Goal: Information Seeking & Learning: Find specific fact

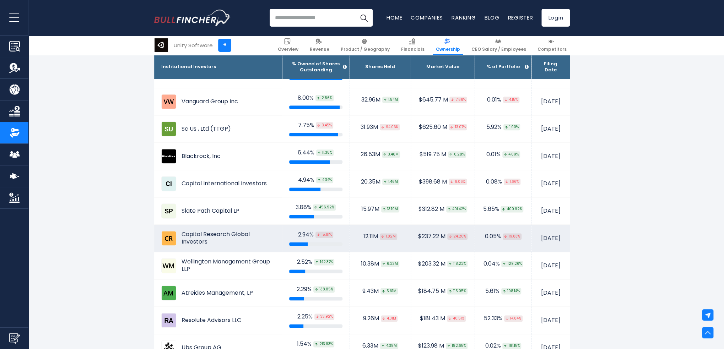
scroll to position [426, 0]
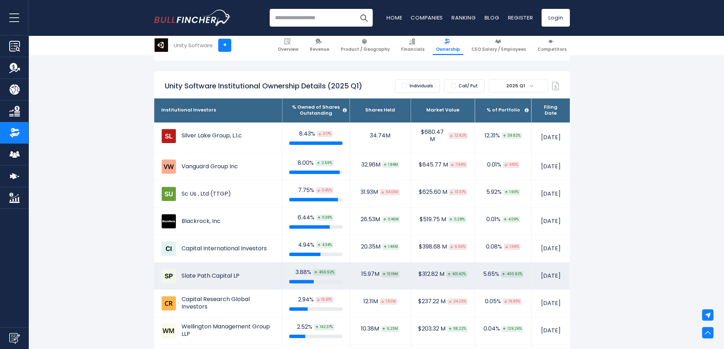
click at [212, 268] on td "Slate Path Capital LP" at bounding box center [218, 275] width 128 height 27
click at [211, 268] on td "Slate Path Capital LP" at bounding box center [218, 275] width 128 height 27
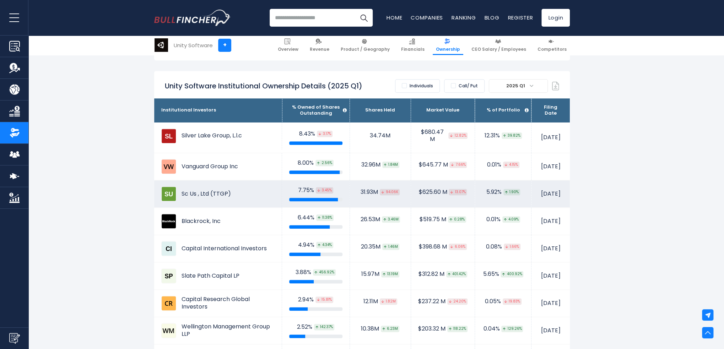
click at [209, 194] on td "Sc Us , Ltd (TTGP)" at bounding box center [218, 193] width 128 height 27
click at [203, 190] on td "Sc Us , Ltd (TTGP)" at bounding box center [218, 193] width 128 height 27
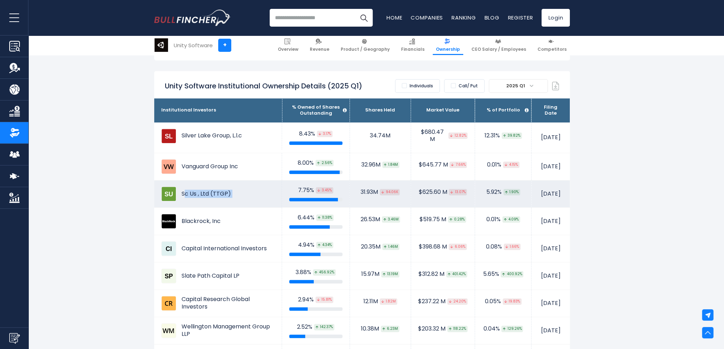
click at [203, 190] on td "Sc Us , Ltd (TTGP)" at bounding box center [218, 193] width 128 height 27
